Goal: Communication & Community: Share content

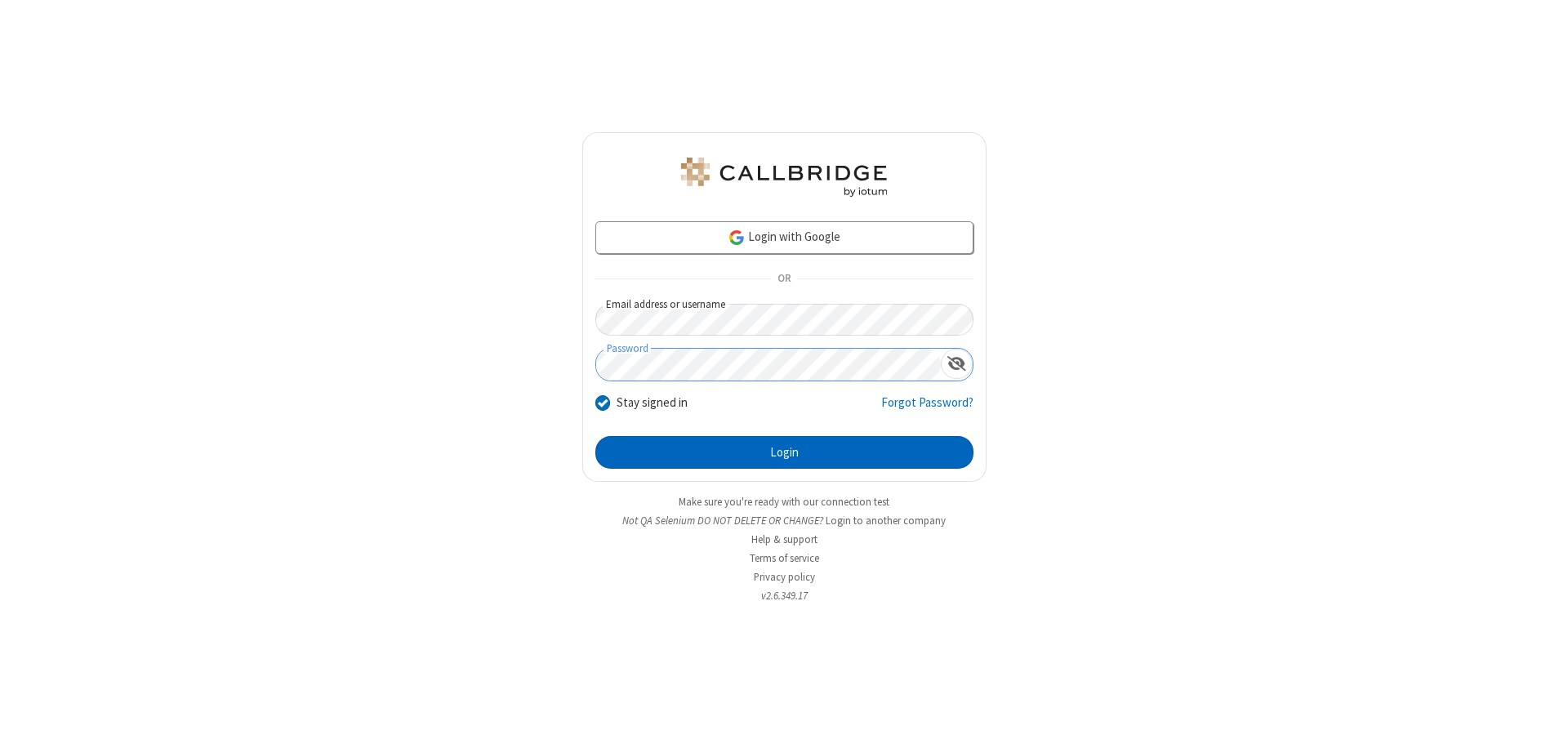
click at [784, 452] on button "Login" at bounding box center [784, 452] width 378 height 33
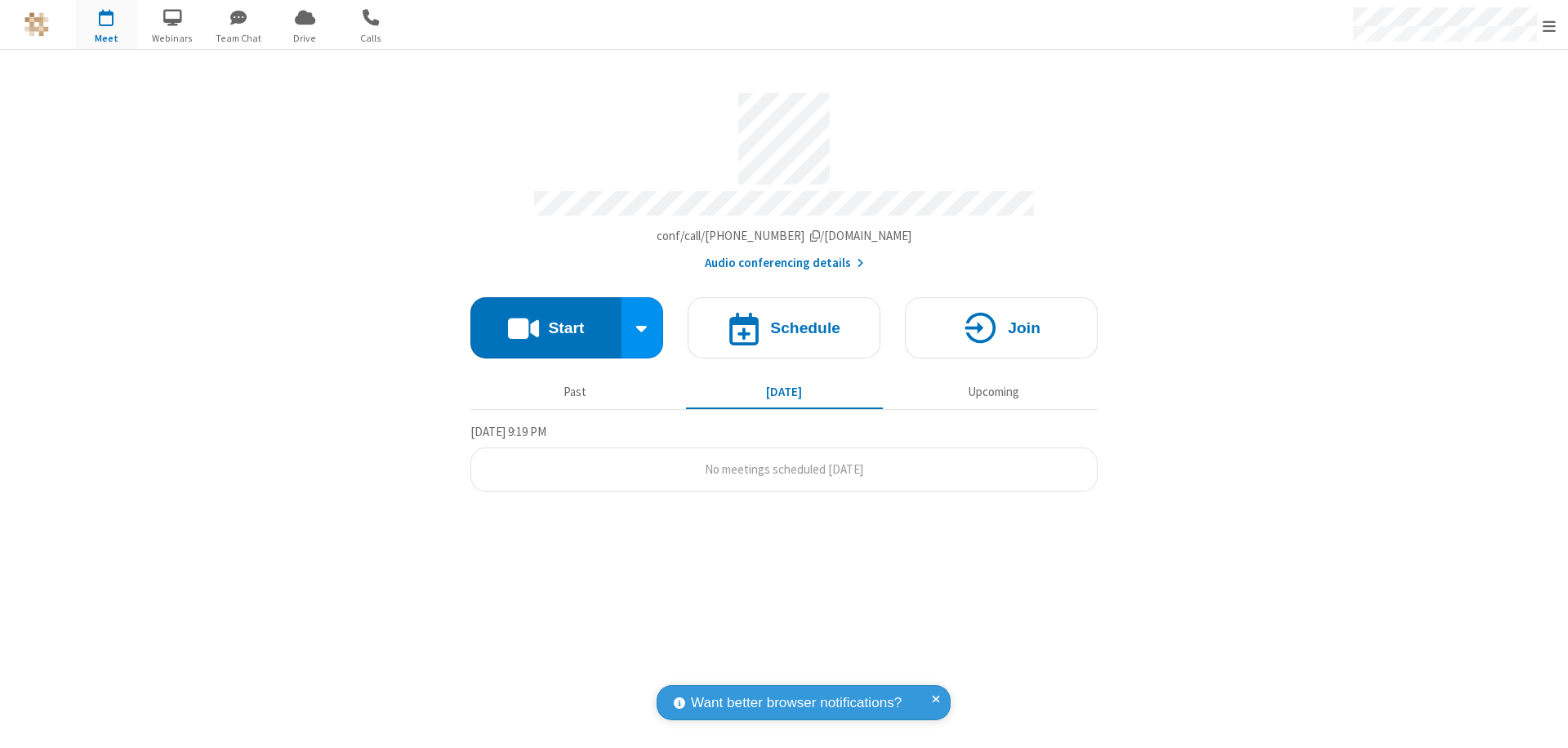
click at [546, 321] on button "Start" at bounding box center [546, 328] width 151 height 61
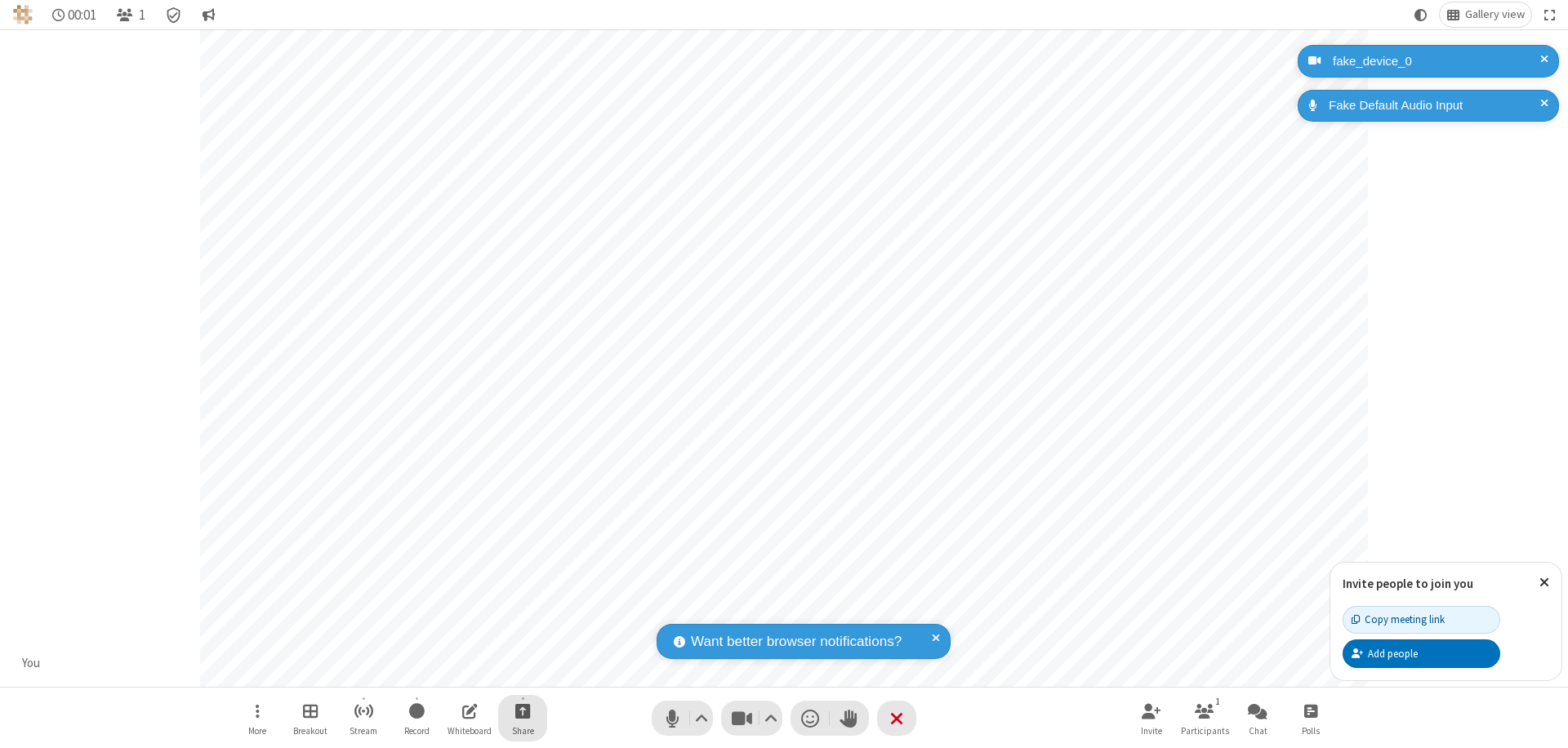
click at [522, 710] on span "Start sharing" at bounding box center [523, 710] width 16 height 21
click at [522, 611] on span "Share additional camera" at bounding box center [532, 614] width 121 height 14
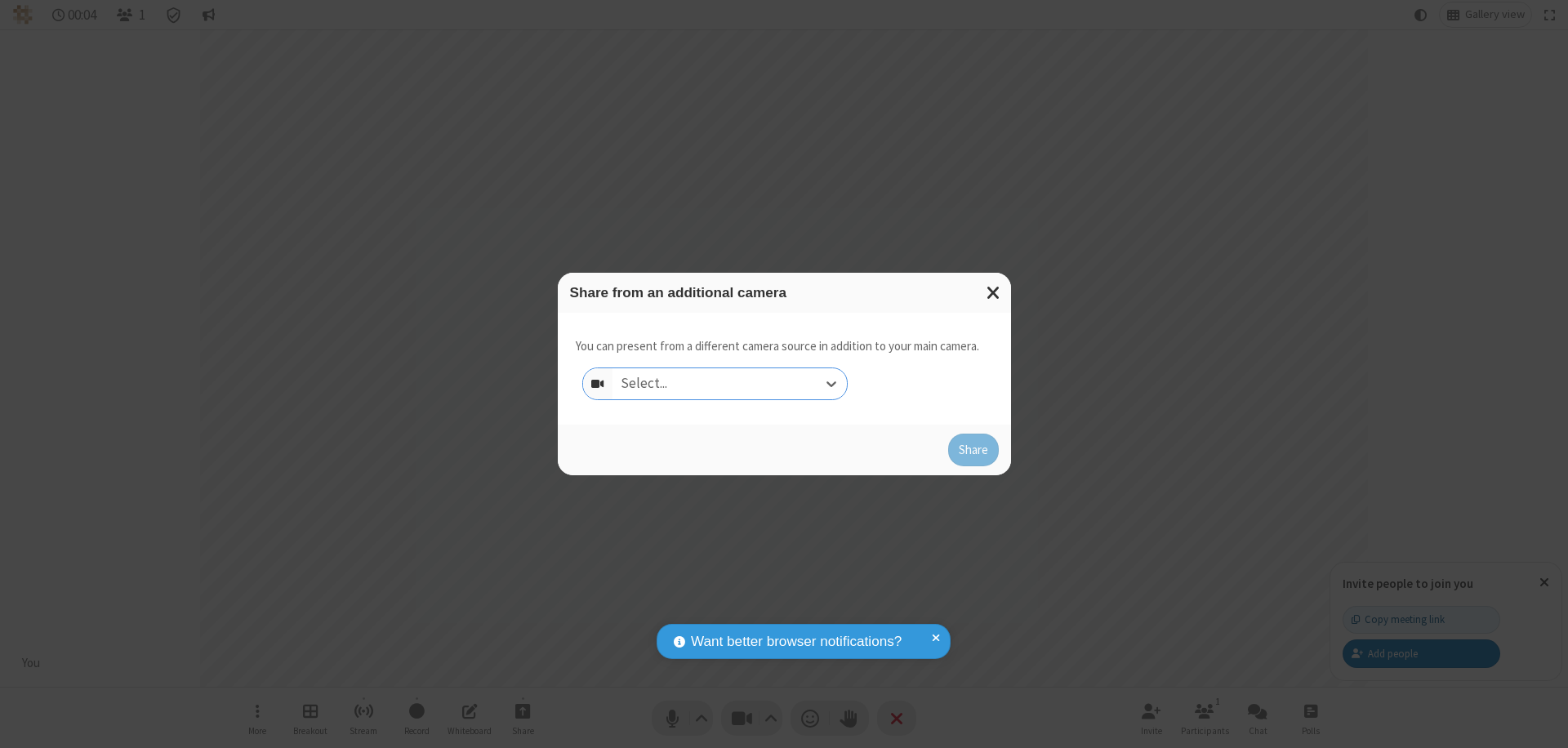
click at [729, 384] on div "Select..." at bounding box center [729, 383] width 234 height 31
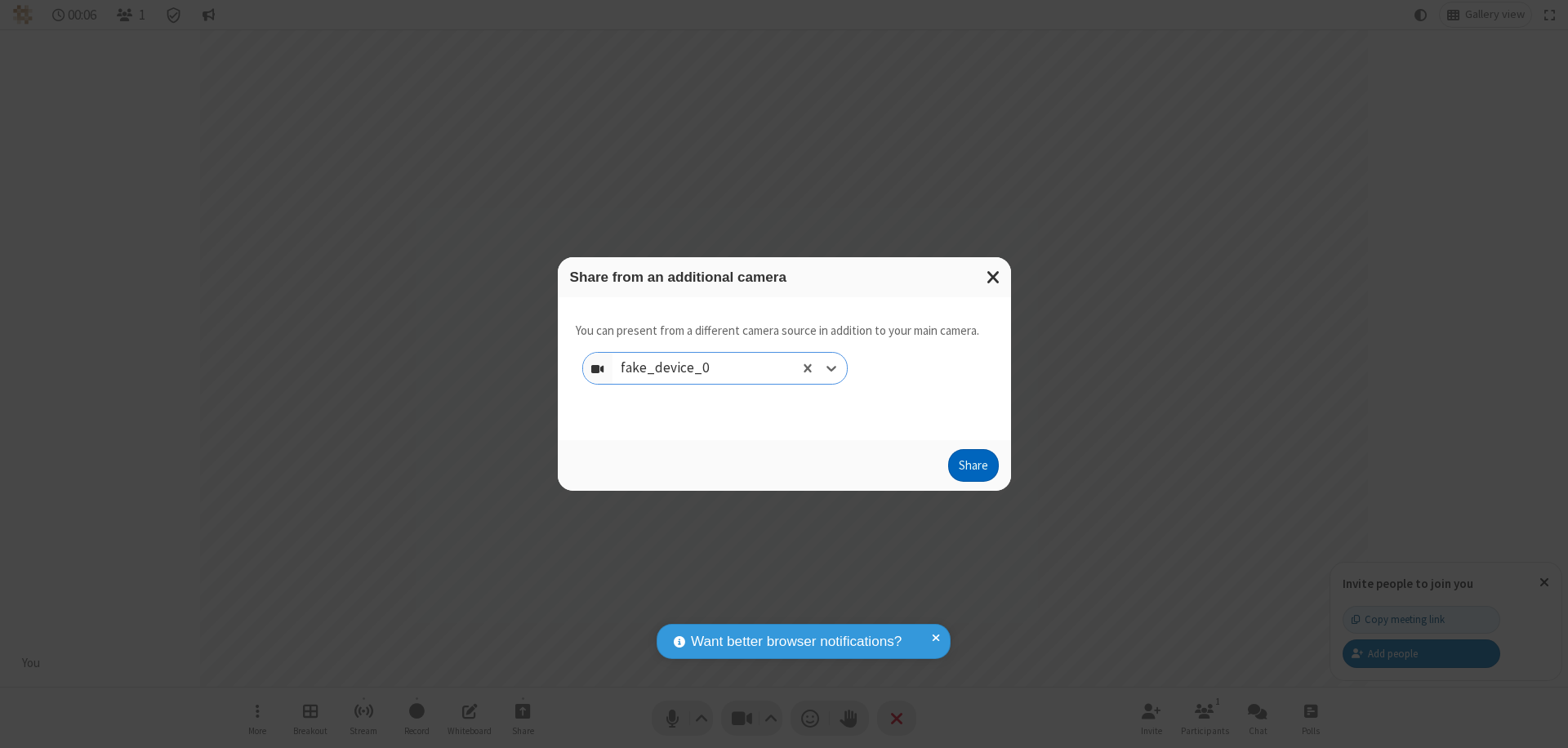
click at [972, 469] on button "Share" at bounding box center [973, 465] width 50 height 33
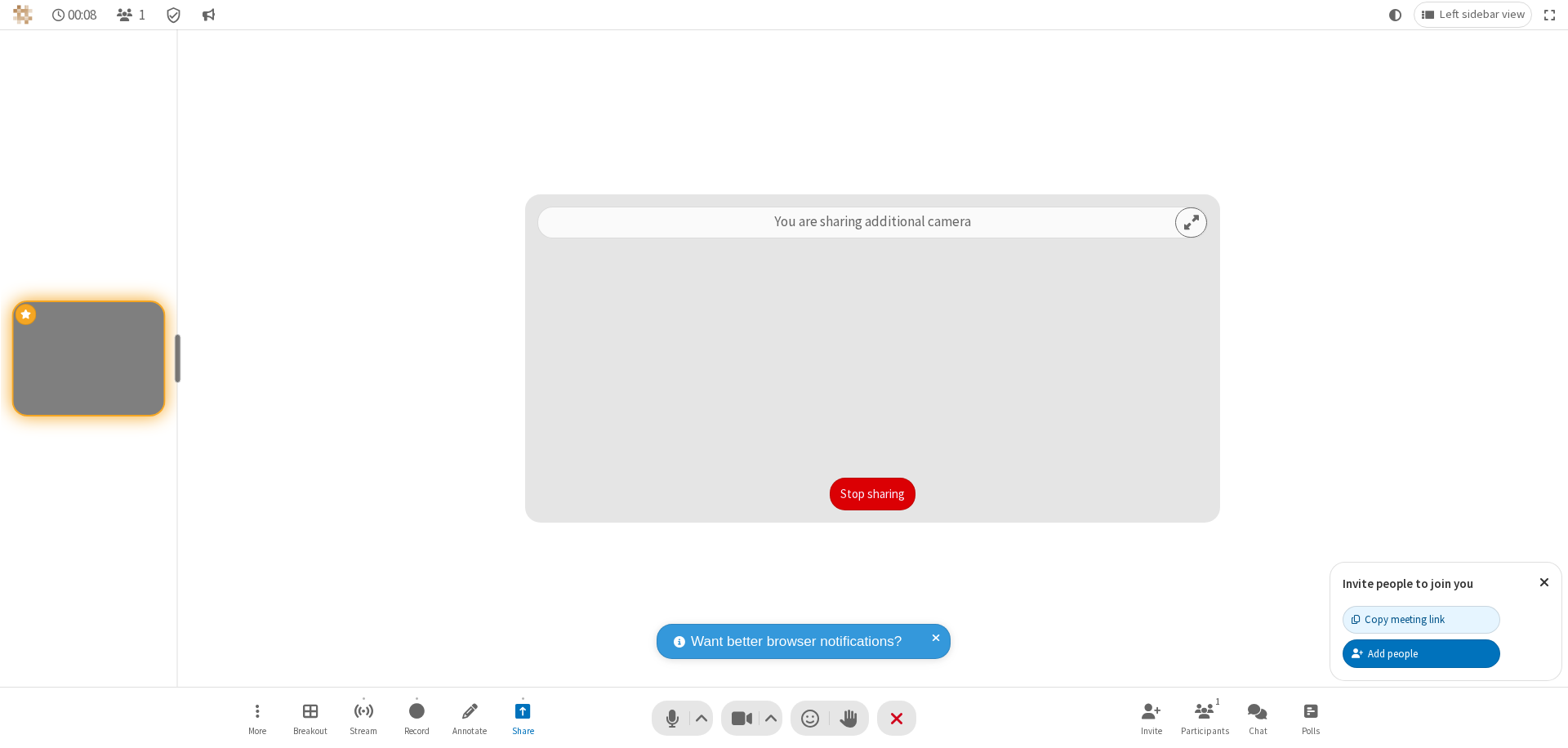
click at [873, 494] on button "Stop sharing" at bounding box center [873, 494] width 86 height 33
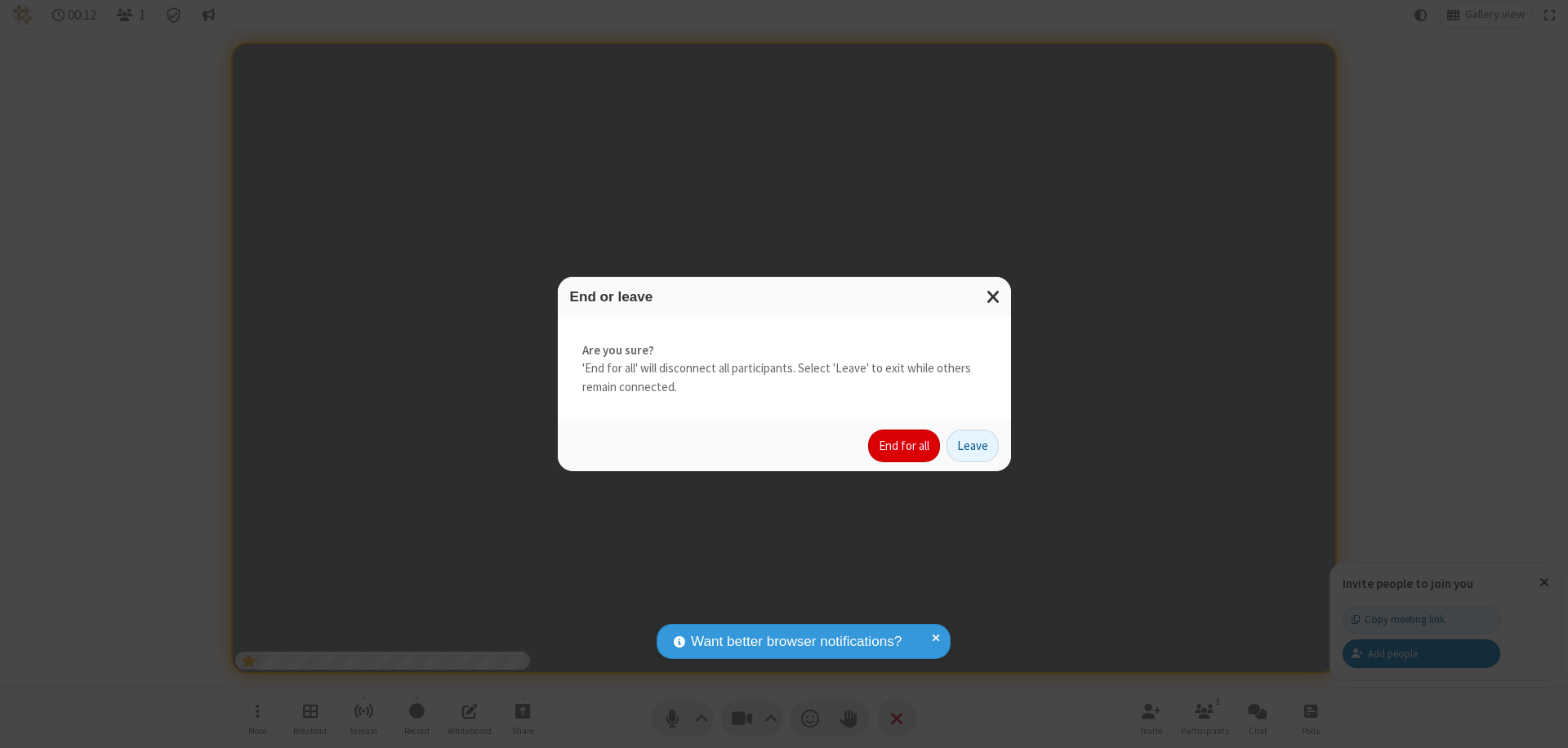
click at [905, 446] on button "End for all" at bounding box center [904, 445] width 72 height 33
